Goal: Task Accomplishment & Management: Use online tool/utility

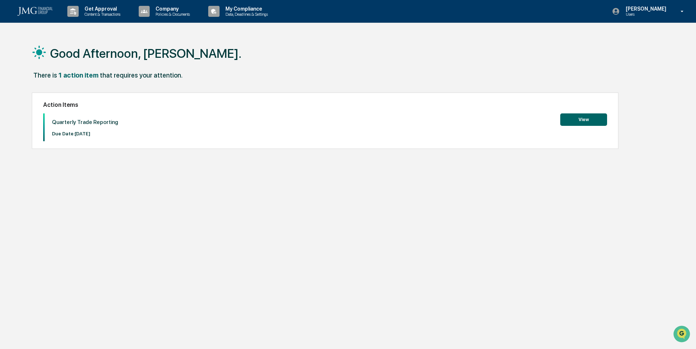
click at [580, 116] on button "View" at bounding box center [583, 119] width 47 height 12
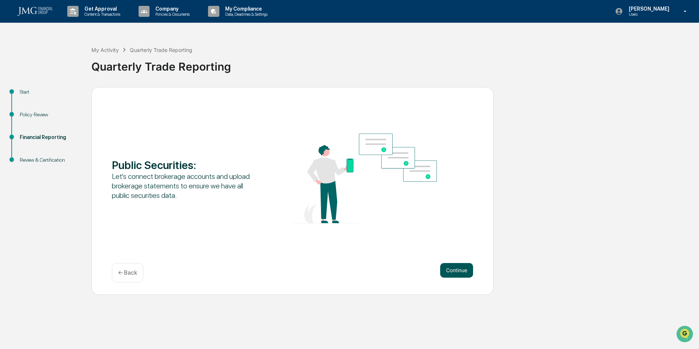
click at [455, 268] on button "Continue" at bounding box center [456, 270] width 33 height 15
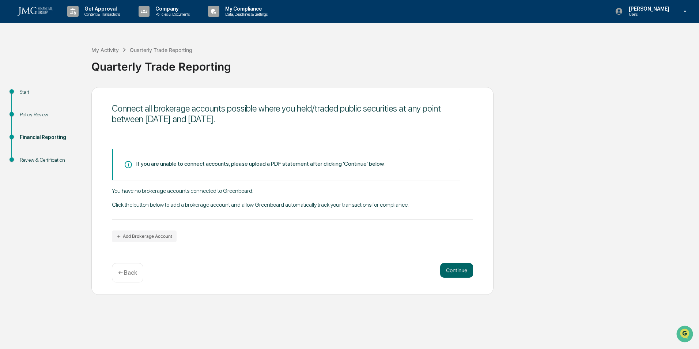
click at [153, 242] on div "Connect all brokerage accounts possible where you held/traded public securities…" at bounding box center [292, 191] width 402 height 208
click at [156, 238] on button "Add Brokerage Account" at bounding box center [144, 236] width 65 height 12
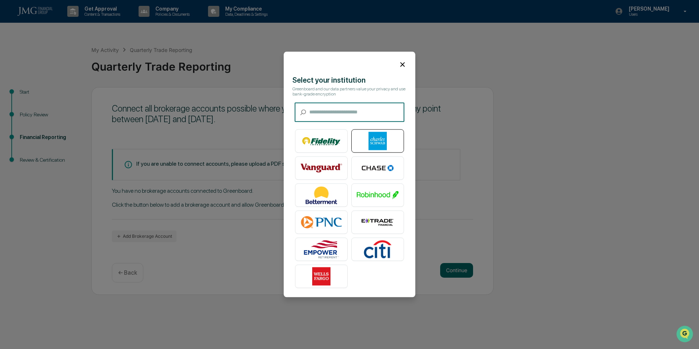
click at [388, 139] on img at bounding box center [378, 141] width 42 height 18
click at [384, 138] on img at bounding box center [378, 141] width 42 height 18
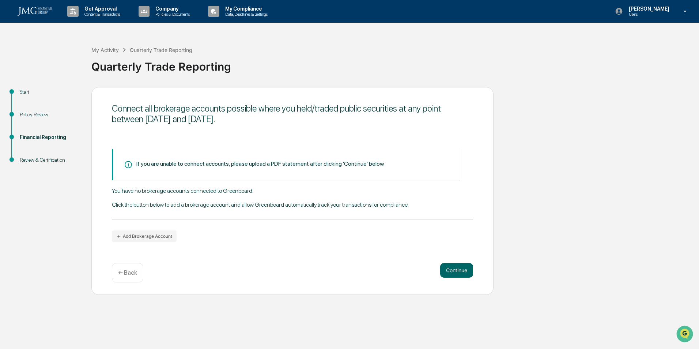
drag, startPoint x: 477, startPoint y: 177, endPoint x: 510, endPoint y: 162, distance: 36.0
click at [682, 162] on div "Start Policy Review Financial Reporting Review & Certification Connect all brok…" at bounding box center [350, 191] width 692 height 208
click at [165, 237] on button "Add Brokerage Account" at bounding box center [144, 236] width 65 height 12
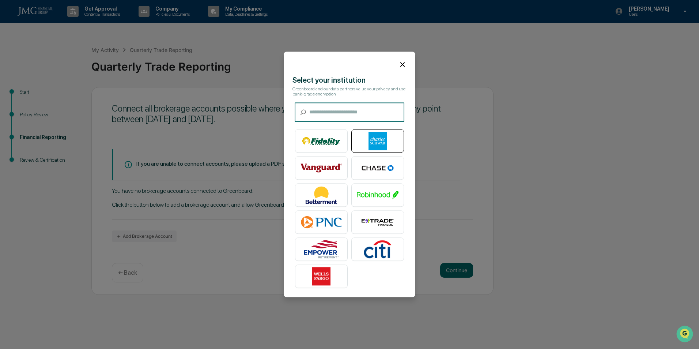
click at [373, 142] on img at bounding box center [378, 141] width 42 height 18
click at [399, 64] on icon at bounding box center [403, 64] width 8 height 8
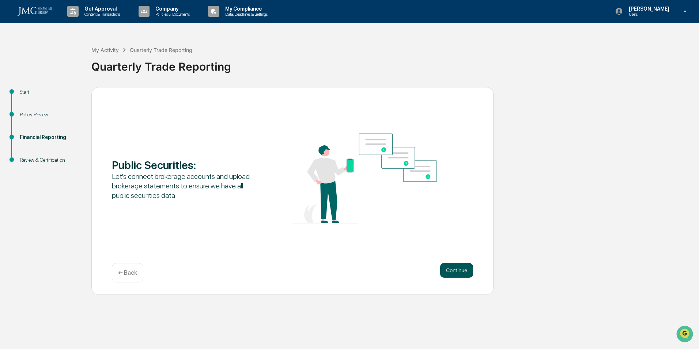
click at [460, 274] on button "Continue" at bounding box center [456, 270] width 33 height 15
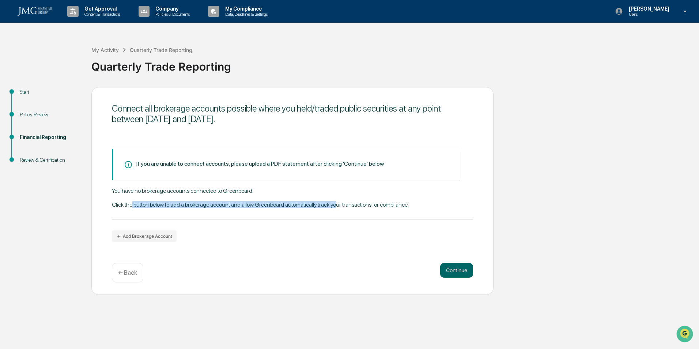
drag, startPoint x: 132, startPoint y: 207, endPoint x: 337, endPoint y: 208, distance: 205.5
click at [337, 208] on div "You have no brokerage accounts connected to Greenboard. Click the button below …" at bounding box center [292, 203] width 361 height 32
click at [447, 208] on div "You have no brokerage accounts connected to Greenboard. Click the button below …" at bounding box center [292, 203] width 361 height 32
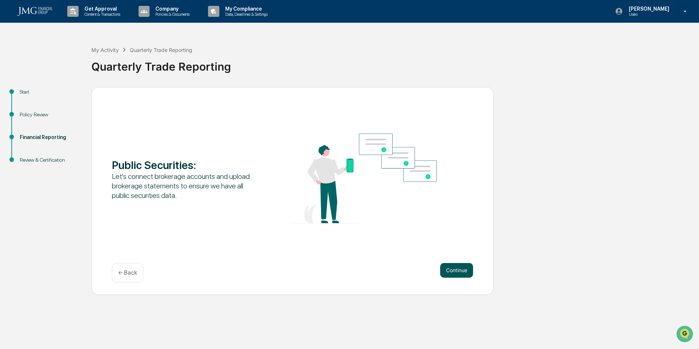
click at [463, 272] on button "Continue" at bounding box center [456, 270] width 33 height 15
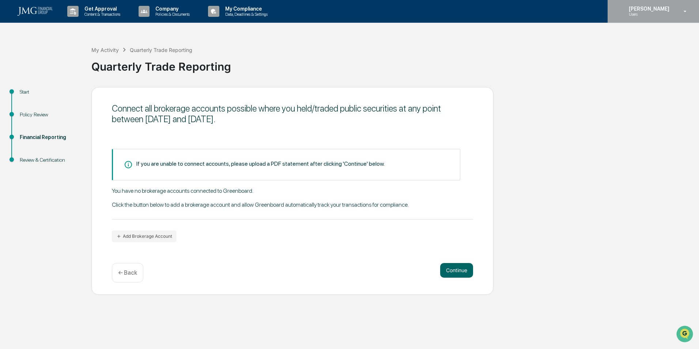
click at [646, 14] on p "Users" at bounding box center [648, 14] width 50 height 5
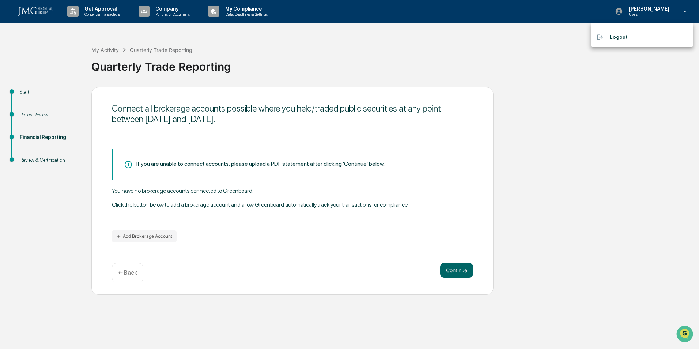
click at [656, 12] on div at bounding box center [349, 174] width 699 height 349
click at [462, 269] on button "Continue" at bounding box center [456, 270] width 33 height 15
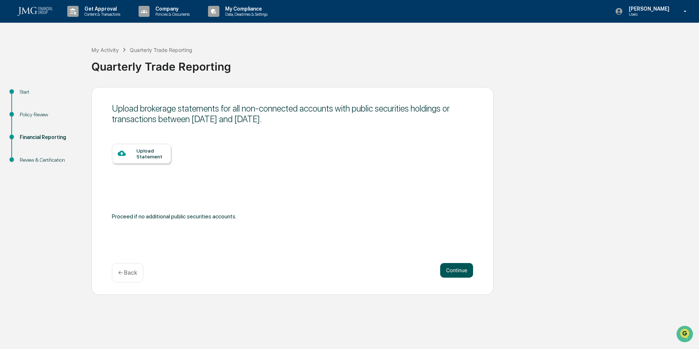
click at [468, 271] on button "Continue" at bounding box center [456, 270] width 33 height 15
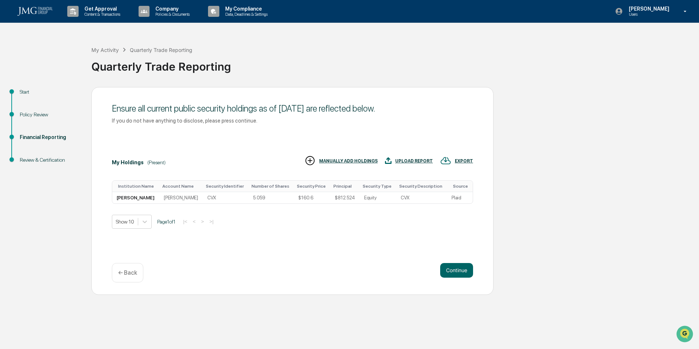
click at [648, 17] on div "Steve Livingston Users" at bounding box center [653, 11] width 91 height 23
click at [621, 33] on li "Logout" at bounding box center [642, 37] width 102 height 14
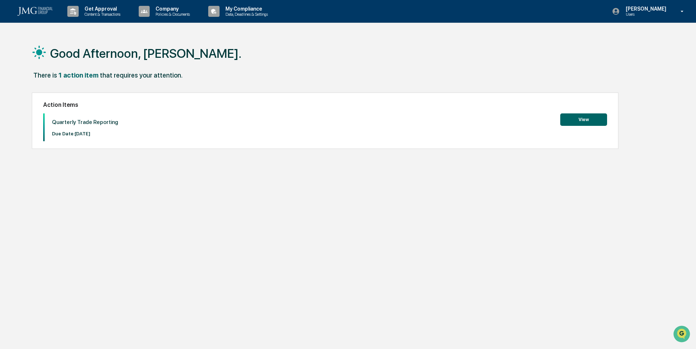
click at [600, 117] on button "View" at bounding box center [583, 119] width 47 height 12
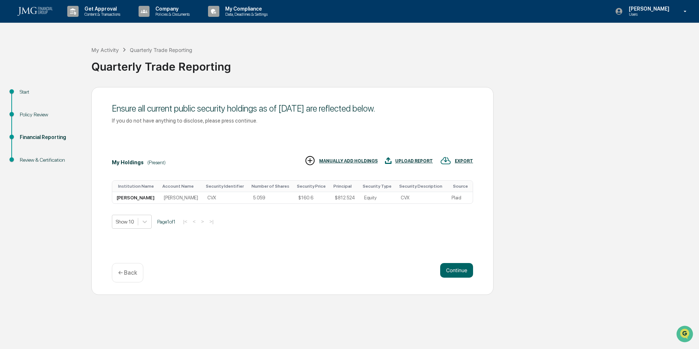
click at [135, 272] on p "← Back" at bounding box center [127, 272] width 19 height 7
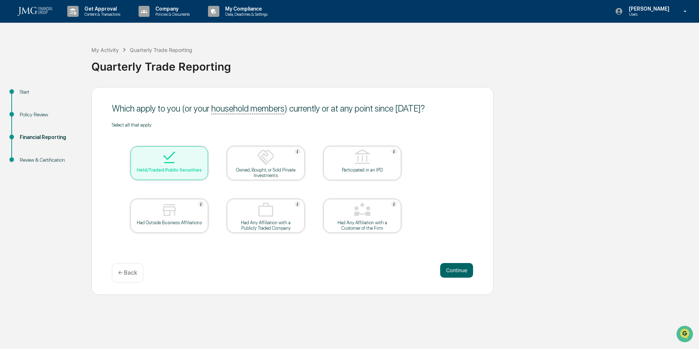
click at [135, 274] on p "← Back" at bounding box center [127, 272] width 19 height 7
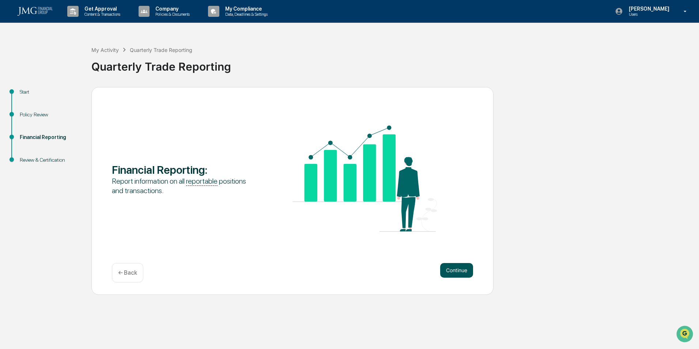
click at [463, 266] on button "Continue" at bounding box center [456, 270] width 33 height 15
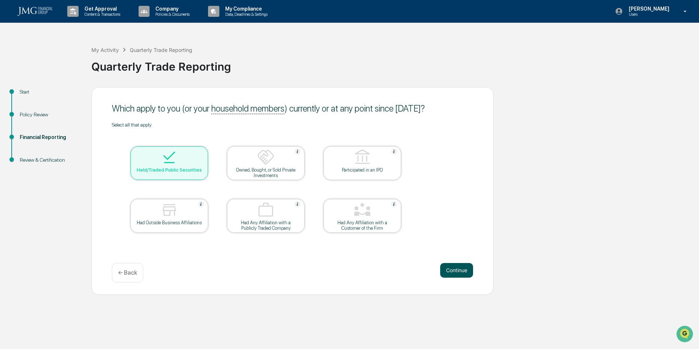
click at [462, 274] on button "Continue" at bounding box center [456, 270] width 33 height 15
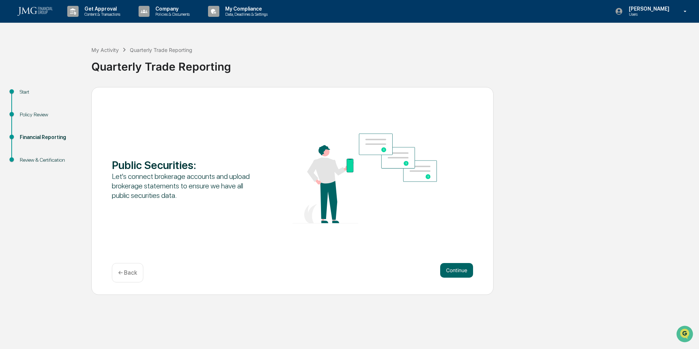
click at [462, 274] on button "Continue" at bounding box center [456, 270] width 33 height 15
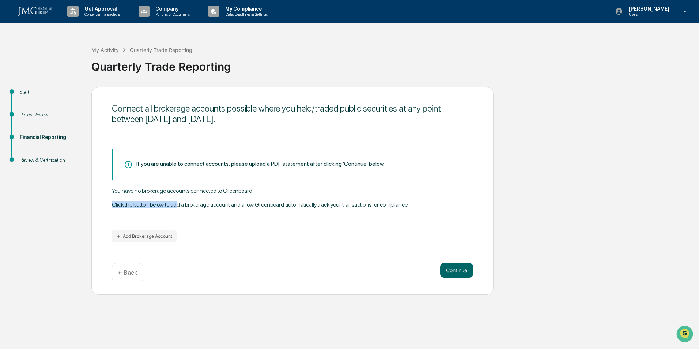
drag, startPoint x: 178, startPoint y: 206, endPoint x: 278, endPoint y: 210, distance: 99.2
click at [278, 210] on div "You have no brokerage accounts connected to Greenboard. Click the button below …" at bounding box center [292, 203] width 361 height 32
drag, startPoint x: 278, startPoint y: 210, endPoint x: 352, endPoint y: 205, distance: 74.8
click at [352, 205] on div "You have no brokerage accounts connected to Greenboard. Click the button below …" at bounding box center [292, 203] width 361 height 32
click at [682, 332] on img "Open customer support" at bounding box center [685, 334] width 18 height 15
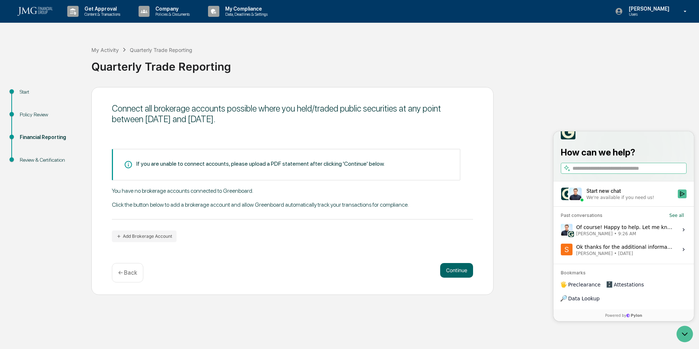
click at [633, 82] on div "My Activity Quarterly Trade Reporting Quarterly Trade Reporting" at bounding box center [393, 61] width 604 height 52
click at [643, 14] on p "Users" at bounding box center [648, 14] width 50 height 5
click at [624, 42] on li "Logout" at bounding box center [642, 37] width 102 height 14
